Goal: Find contact information: Find contact information

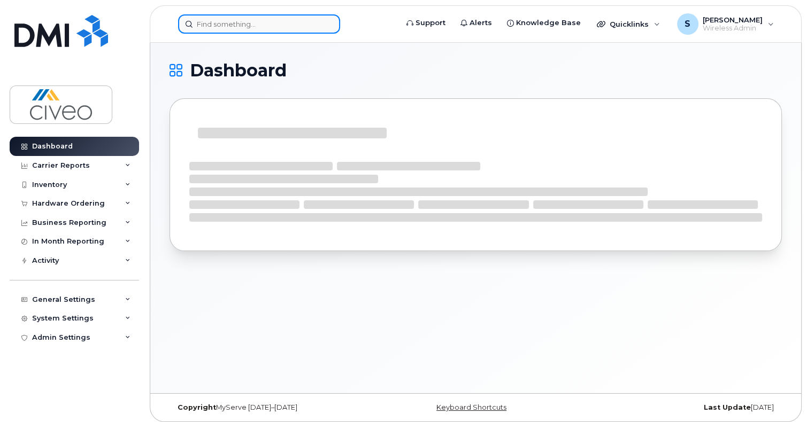
click at [276, 22] on input at bounding box center [259, 23] width 162 height 19
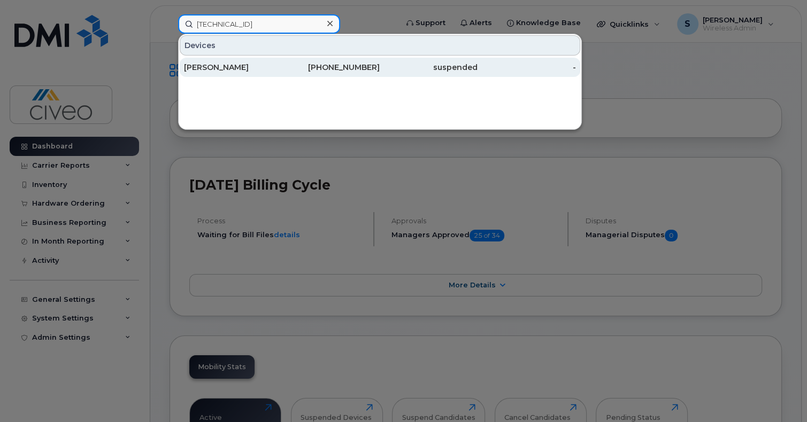
type input "[TECHNICAL_ID]"
click at [240, 65] on div "[PERSON_NAME]" at bounding box center [233, 67] width 98 height 11
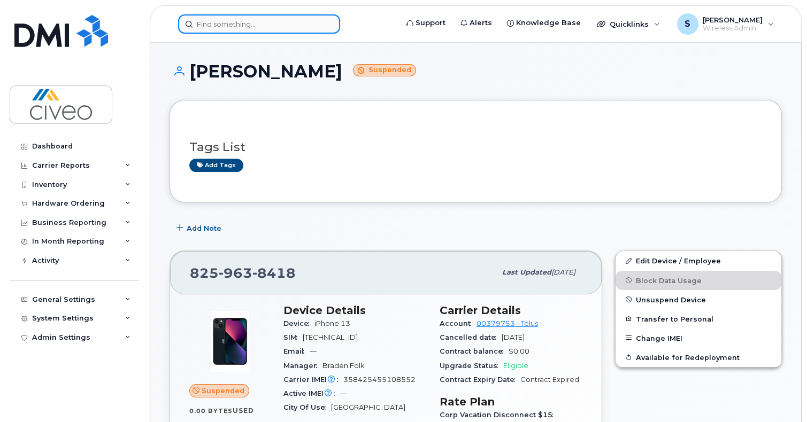
click at [250, 30] on input at bounding box center [259, 23] width 162 height 19
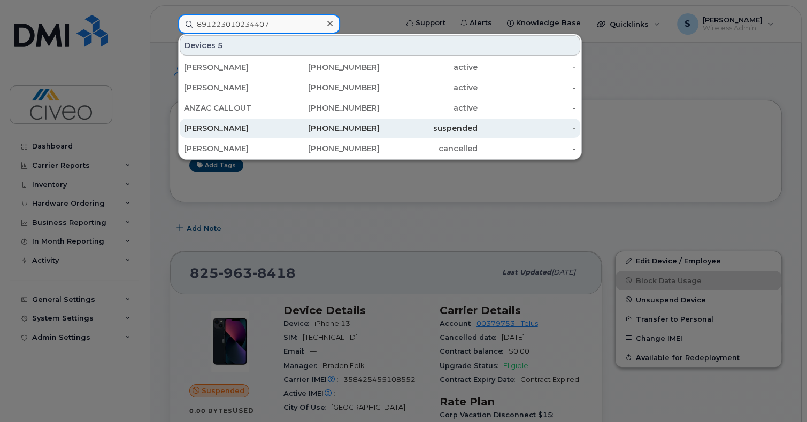
type input "891223010234407"
click at [221, 123] on div "[PERSON_NAME]" at bounding box center [233, 128] width 98 height 11
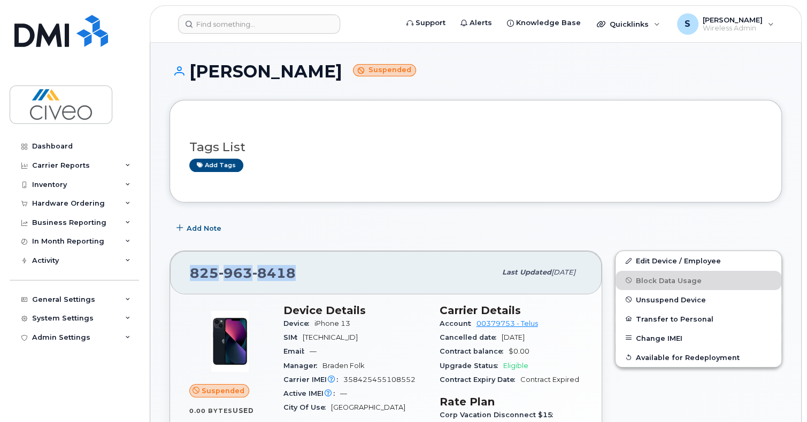
drag, startPoint x: 297, startPoint y: 273, endPoint x: 188, endPoint y: 264, distance: 109.4
click at [188, 264] on div "825 963 8418 Last updated Aug 26, 2025" at bounding box center [385, 272] width 431 height 43
copy span "825 963 8418"
